Goal: Connect with others: Participate in discussion

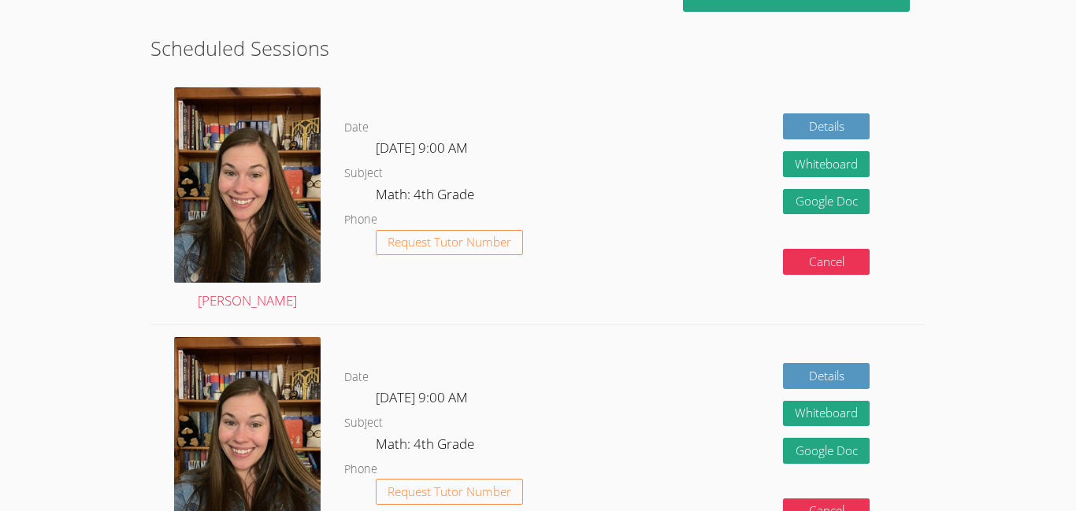
scroll to position [270, 0]
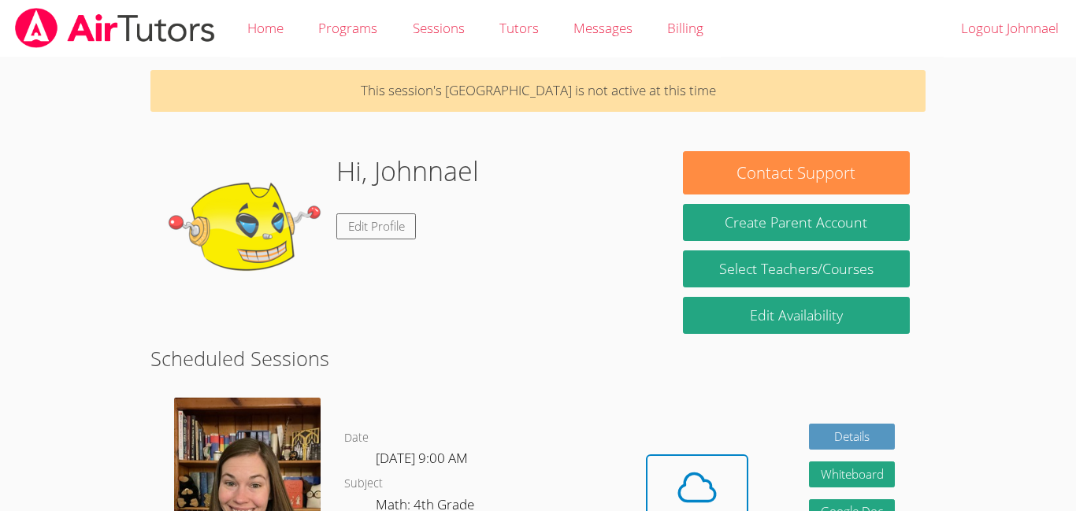
scroll to position [267, 0]
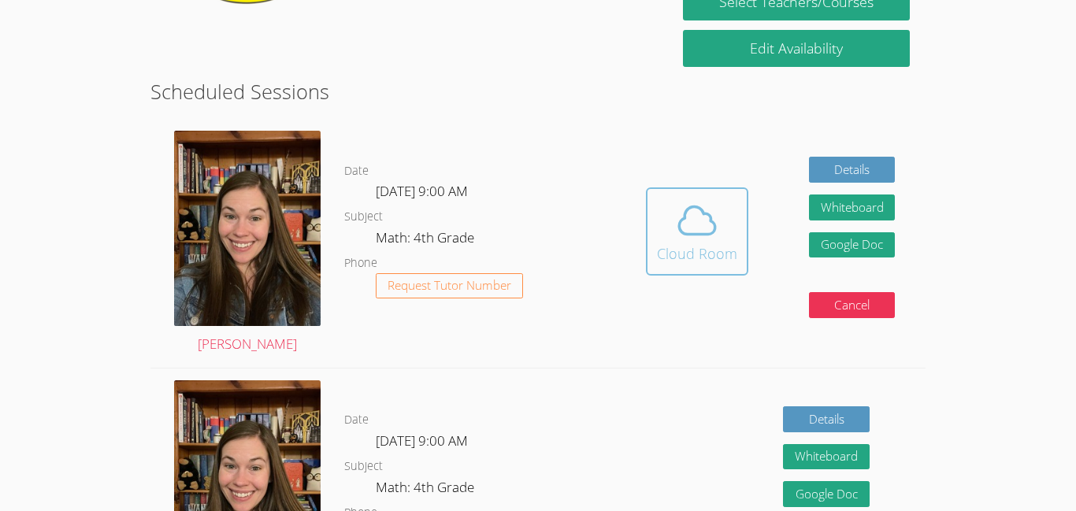
click at [693, 234] on icon at bounding box center [697, 220] width 36 height 28
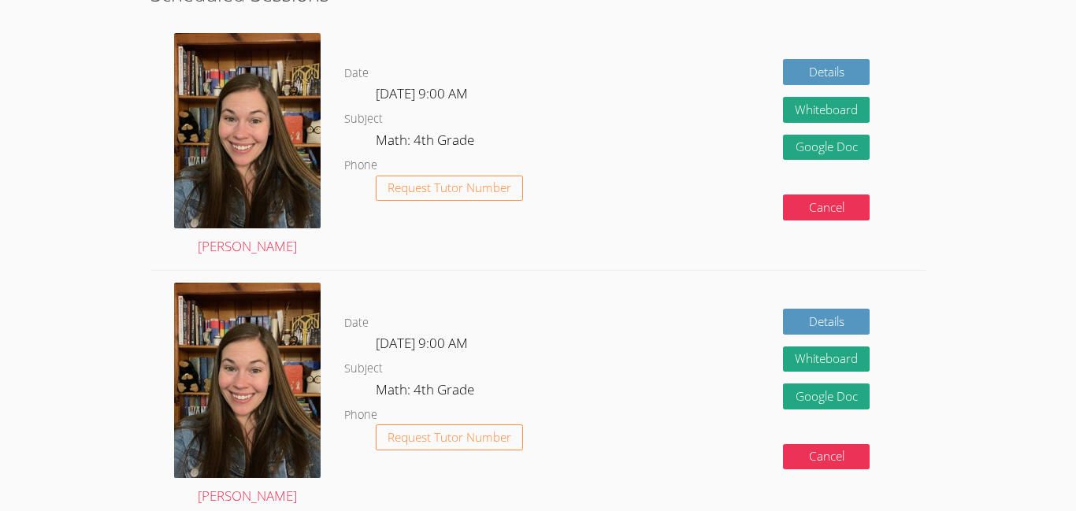
scroll to position [330, 0]
click at [683, 66] on div "Details Whiteboard Hidden Google Doc Cancel" at bounding box center [770, 145] width 310 height 249
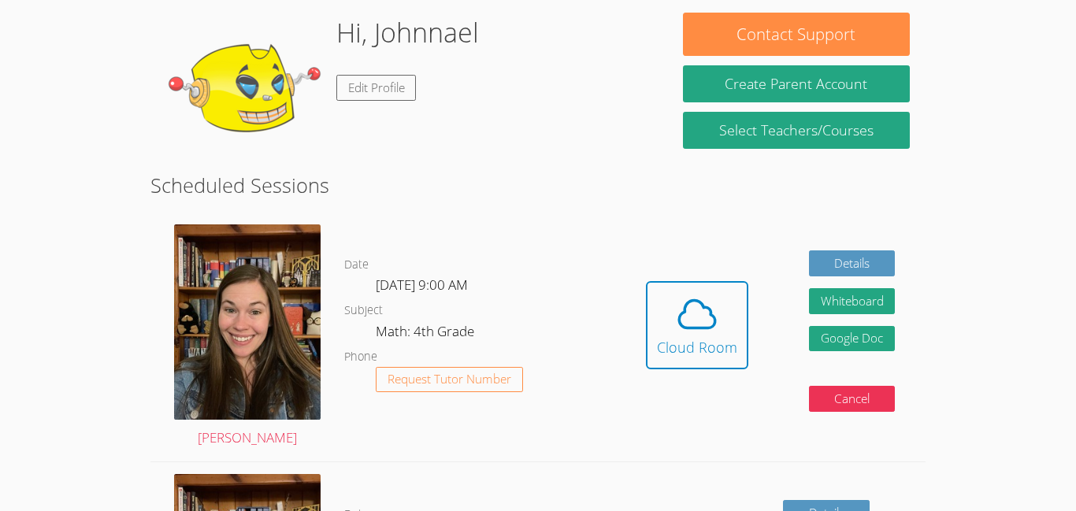
scroll to position [142, 0]
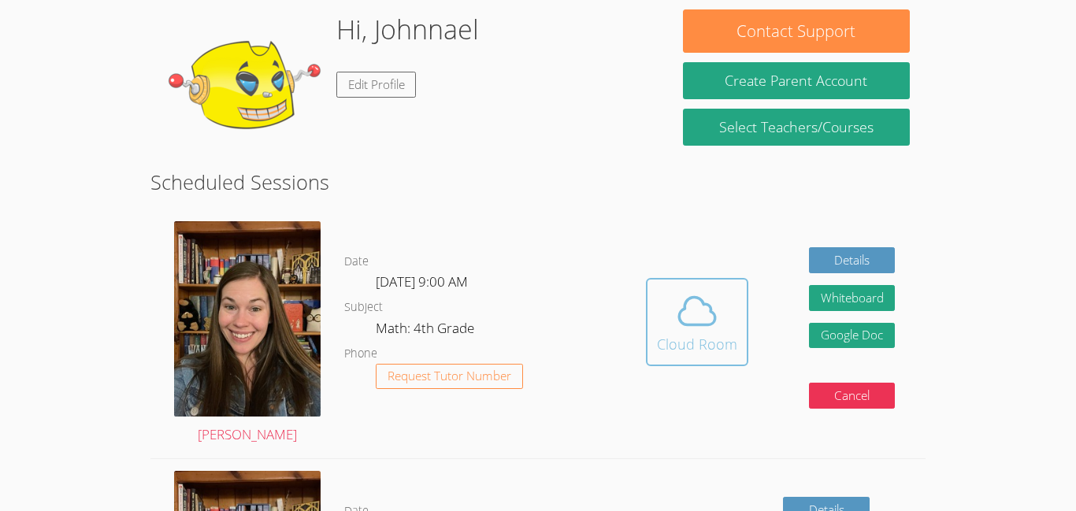
click at [708, 314] on icon at bounding box center [697, 311] width 44 height 44
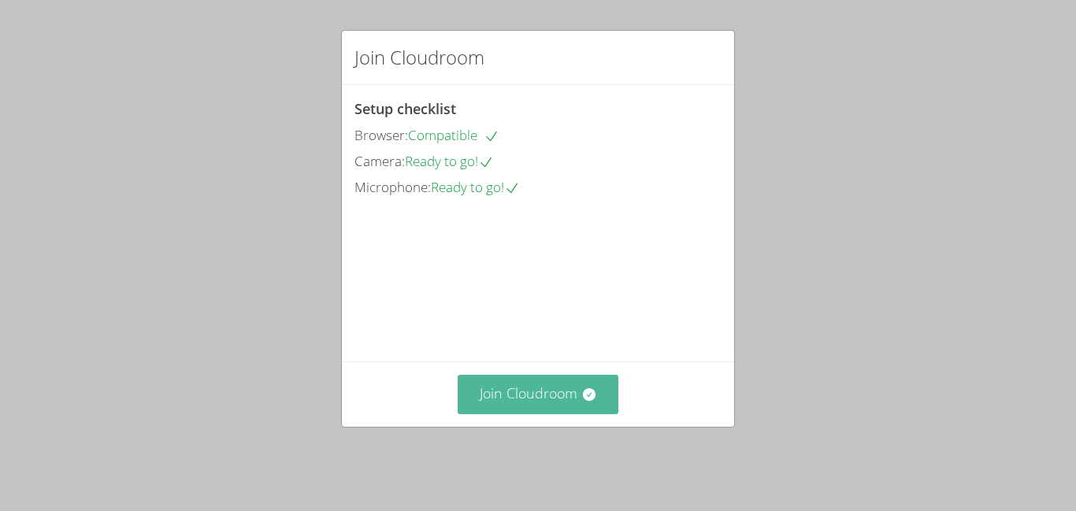
click at [589, 414] on button "Join Cloudroom" at bounding box center [539, 394] width 162 height 39
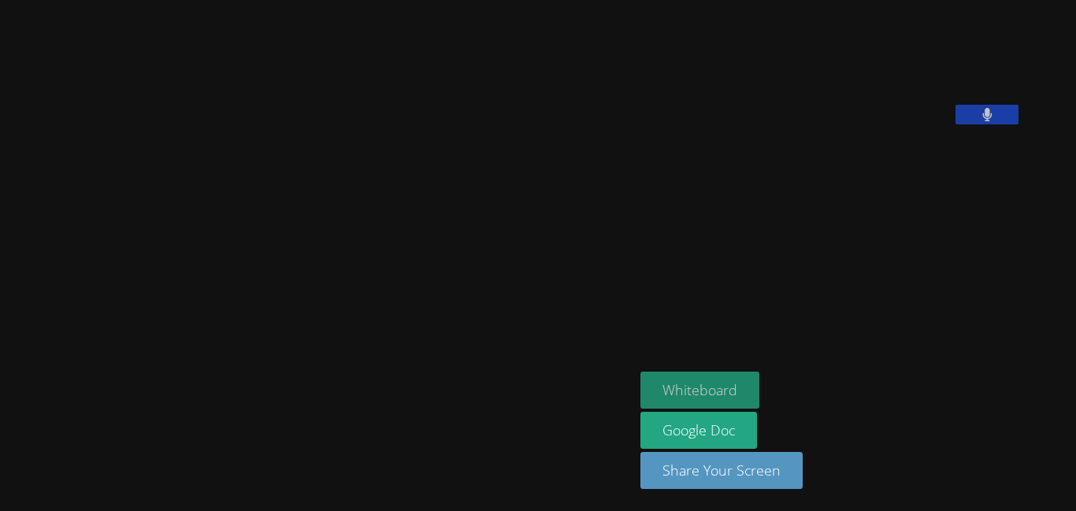
click at [597, 385] on div "[PERSON_NAME] Laborieux Whiteboard Google Doc Share Your Screen" at bounding box center [538, 255] width 1076 height 511
click at [760, 378] on button "Whiteboard" at bounding box center [700, 390] width 119 height 37
click at [759, 376] on button "Whiteboard" at bounding box center [700, 390] width 119 height 37
